Goal: Information Seeking & Learning: Find specific fact

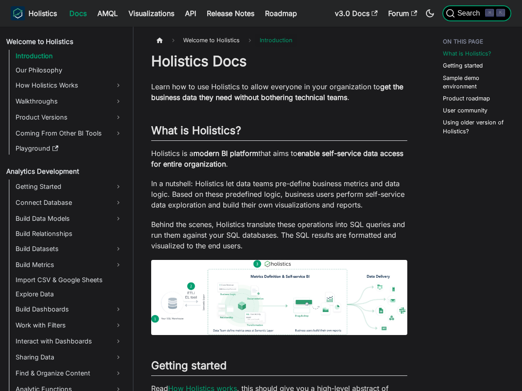
click at [464, 16] on span "Search" at bounding box center [470, 13] width 31 height 8
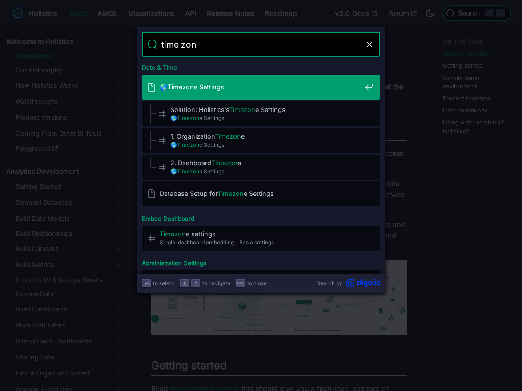
type input "time zone"
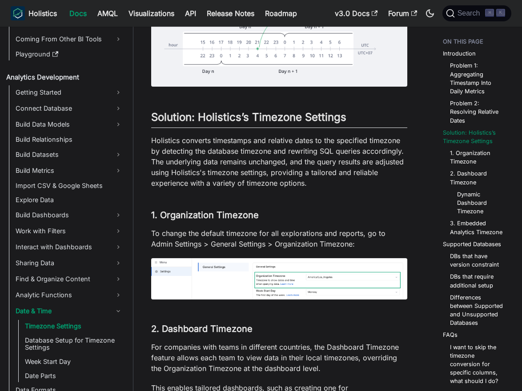
scroll to position [113, 0]
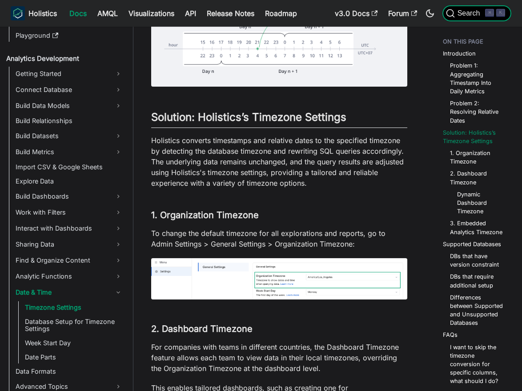
click at [467, 20] on button "Search ⌘ K" at bounding box center [476, 13] width 69 height 16
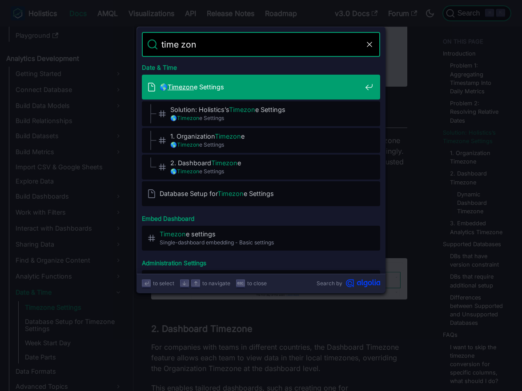
type input "time zone"
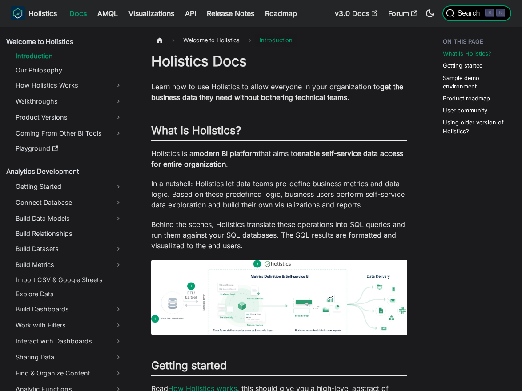
click at [463, 11] on span "Search" at bounding box center [470, 13] width 31 height 8
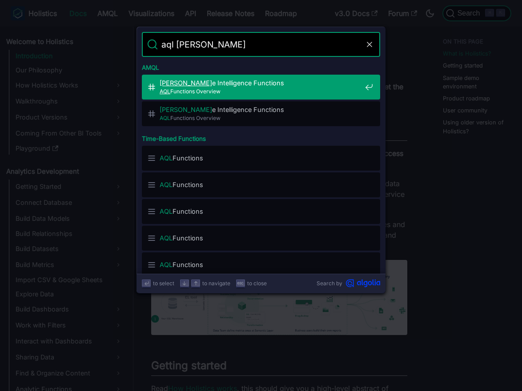
type input "aql time"
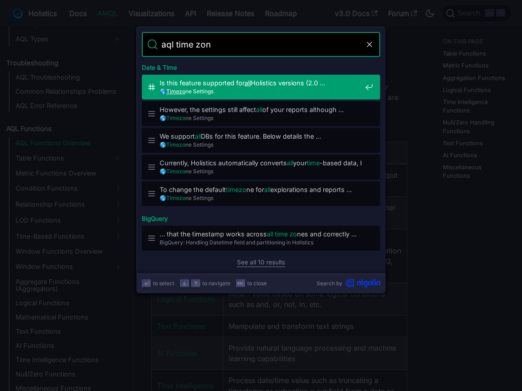
type input "aql time zone"
